Goal: Navigation & Orientation: Find specific page/section

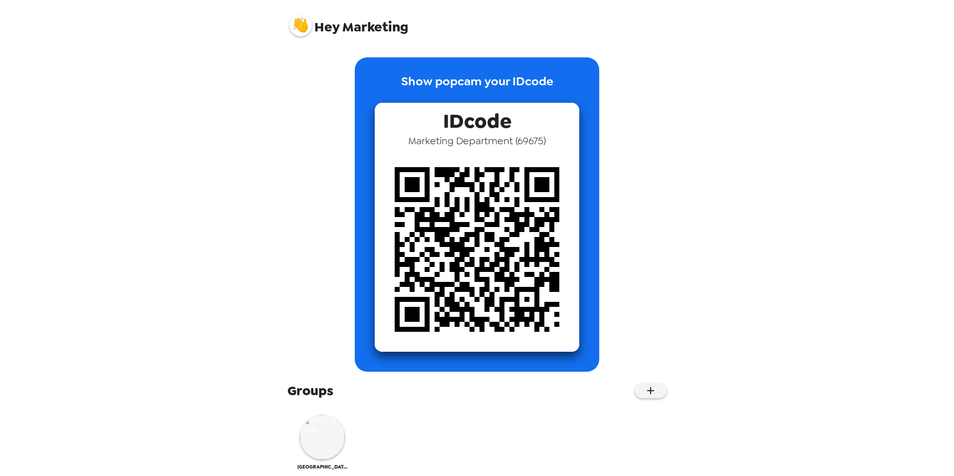
scroll to position [14, 0]
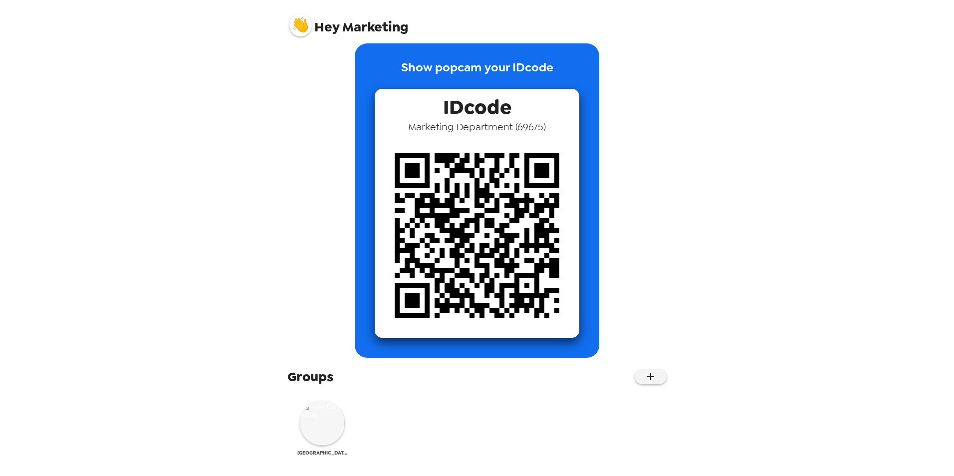
click at [324, 430] on img at bounding box center [322, 423] width 45 height 45
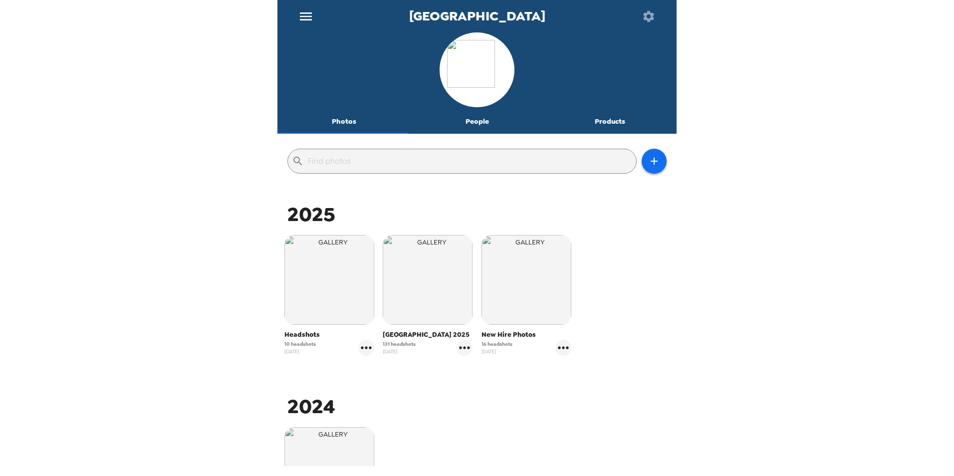
scroll to position [50, 0]
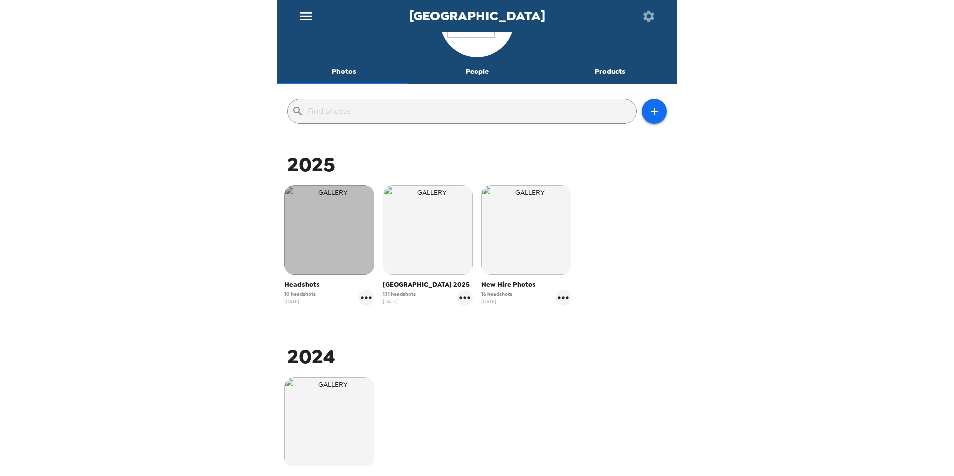
click at [324, 240] on img "button" at bounding box center [329, 230] width 90 height 90
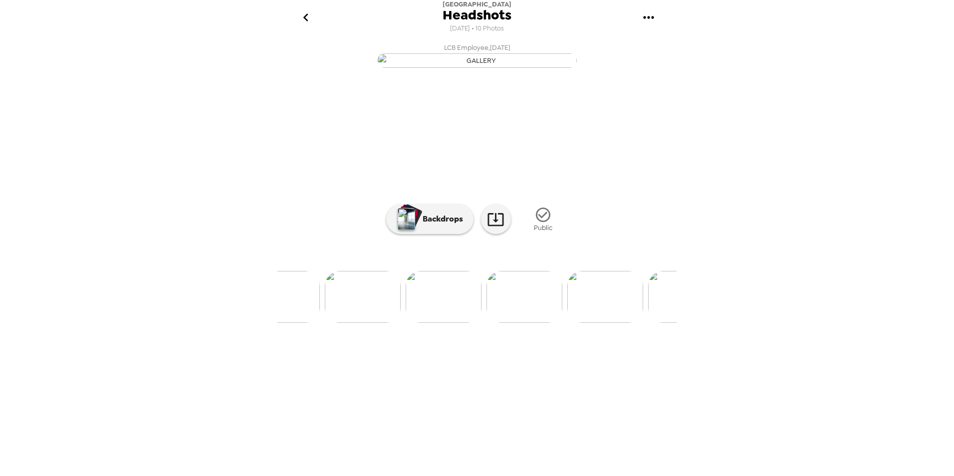
scroll to position [0, 200]
click at [305, 14] on icon "go back" at bounding box center [306, 17] width 16 height 16
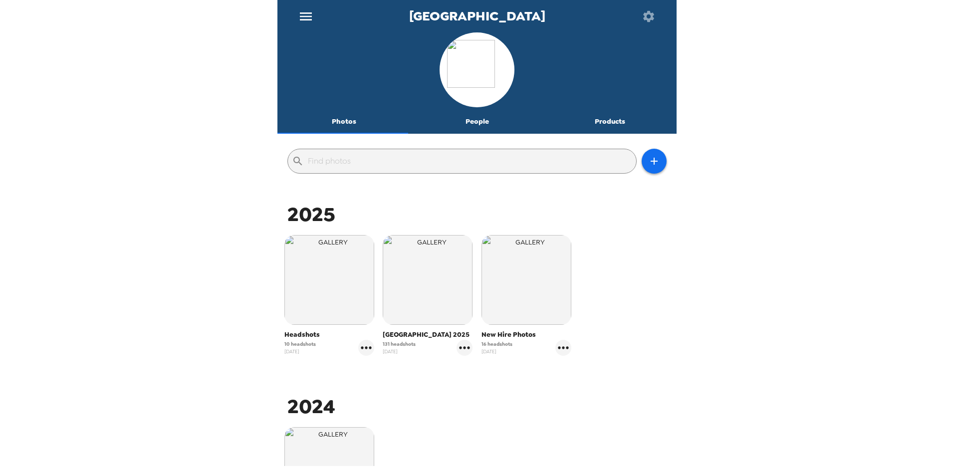
click at [515, 285] on img "button" at bounding box center [527, 280] width 90 height 90
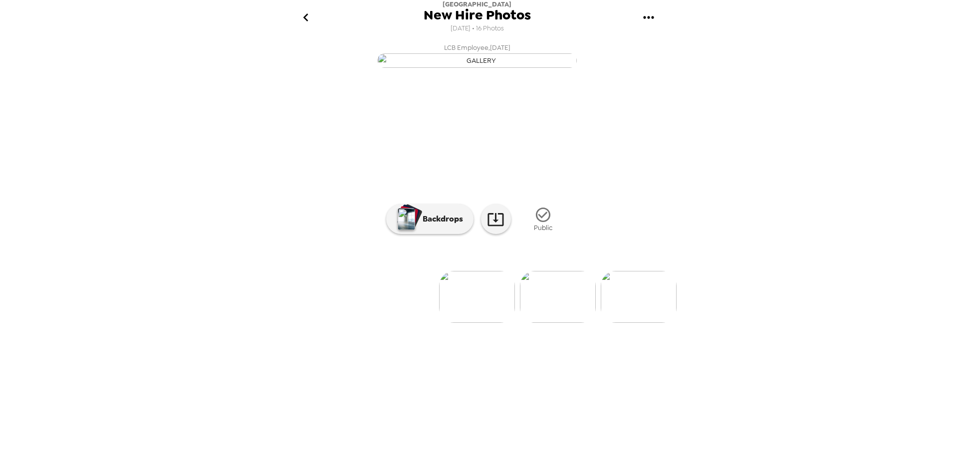
click at [527, 323] on img at bounding box center [558, 297] width 76 height 52
click at [396, 323] on img at bounding box center [396, 297] width 76 height 52
click at [307, 22] on icon "go back" at bounding box center [306, 17] width 16 height 16
